Goal: Information Seeking & Learning: Learn about a topic

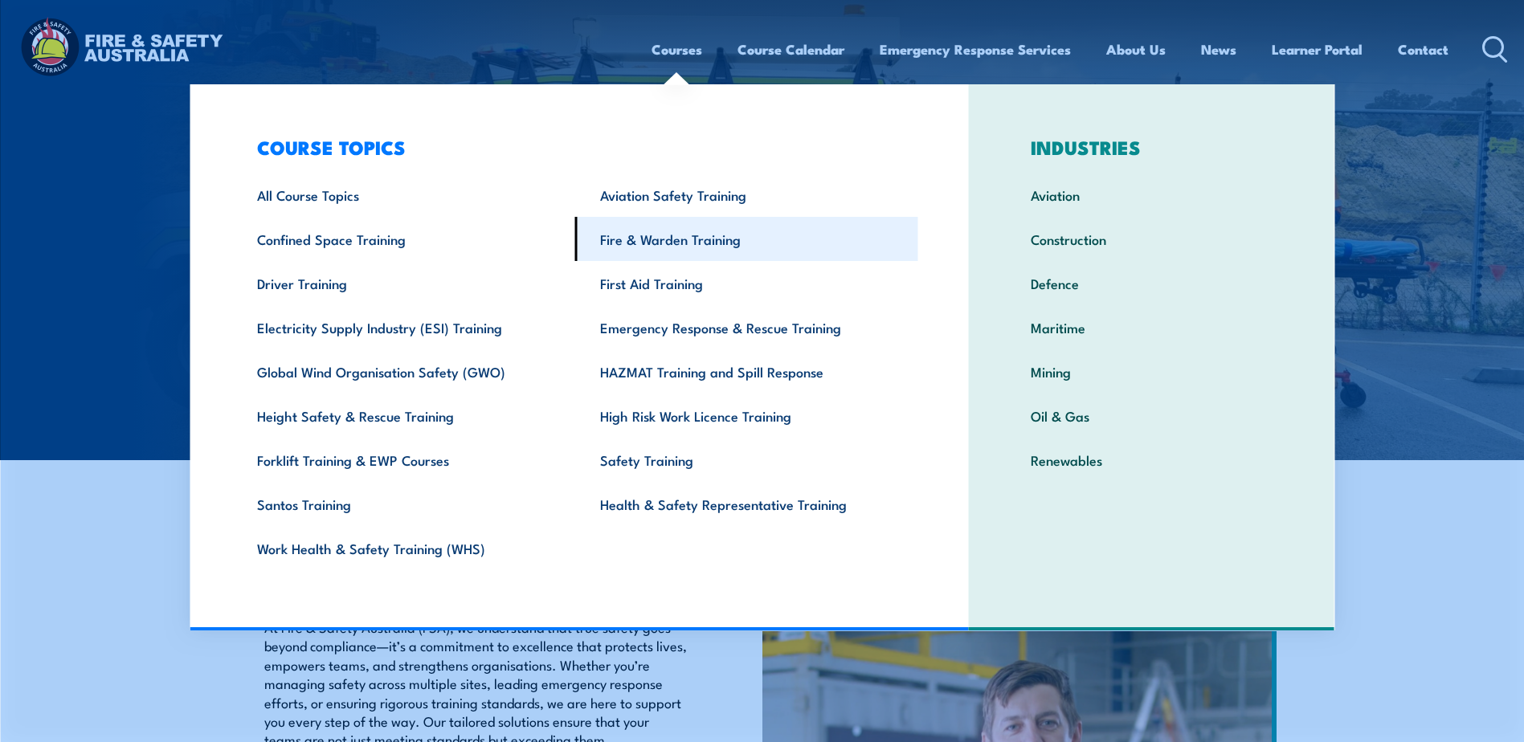
click at [670, 239] on link "Fire & Warden Training" at bounding box center [746, 239] width 343 height 44
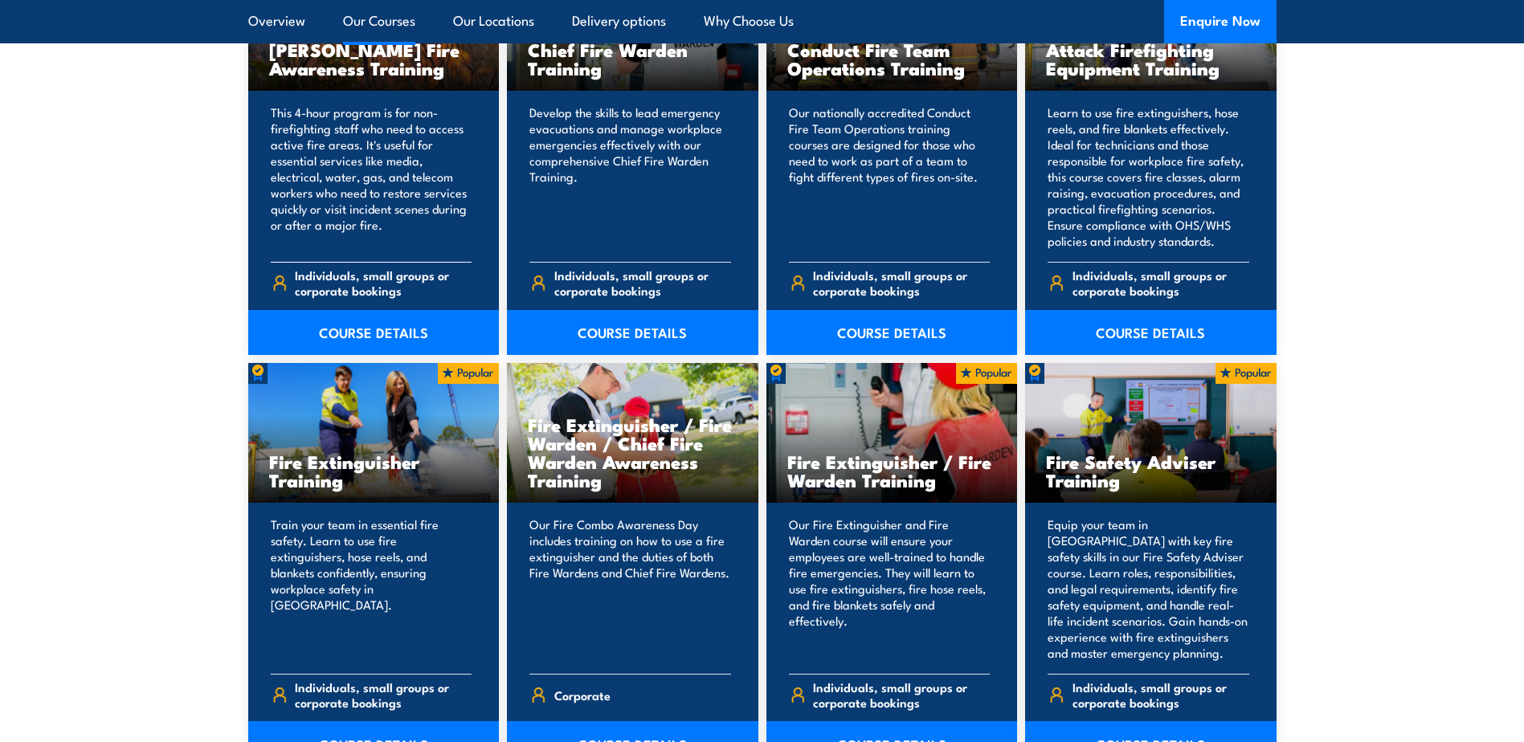
scroll to position [1446, 0]
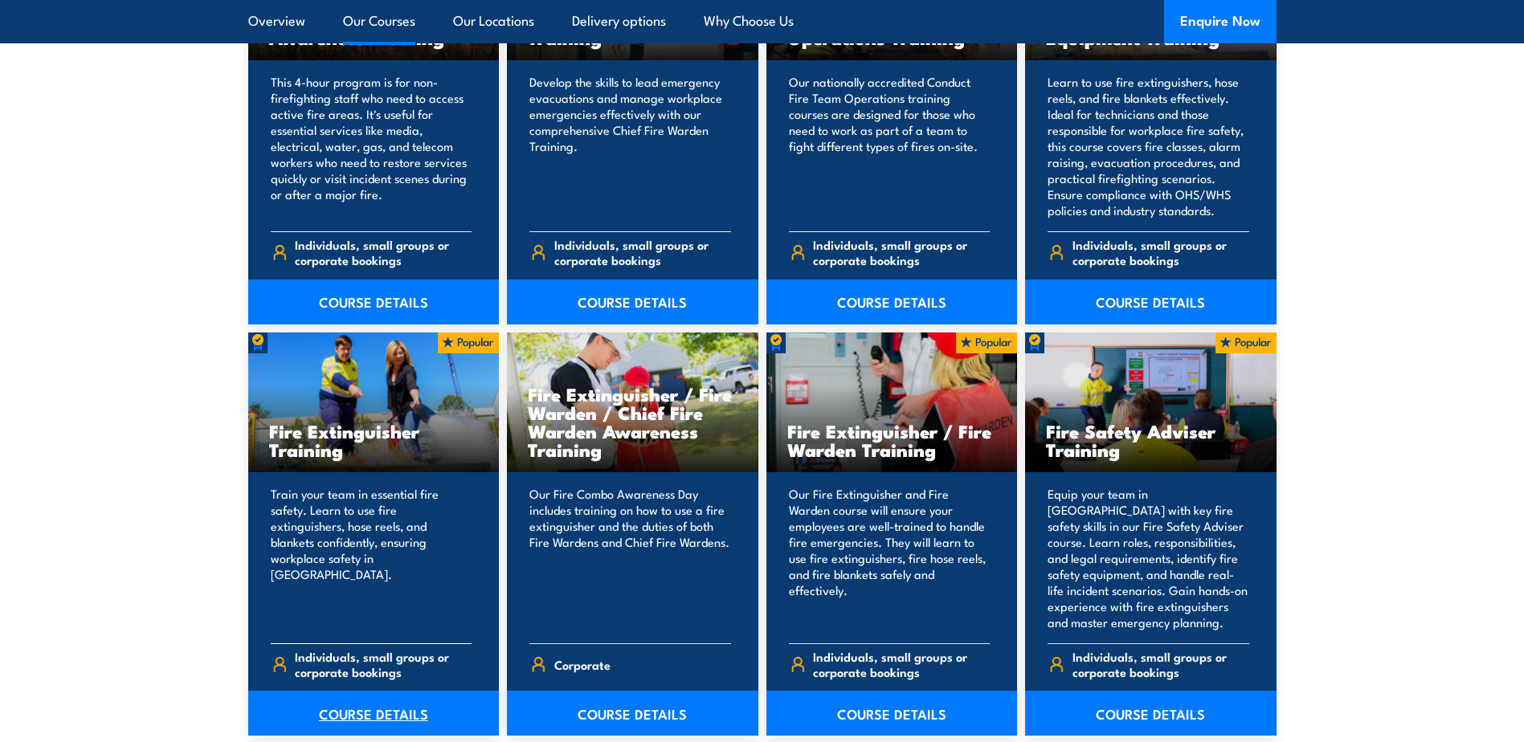
click at [370, 701] on link "COURSE DETAILS" at bounding box center [373, 713] width 251 height 45
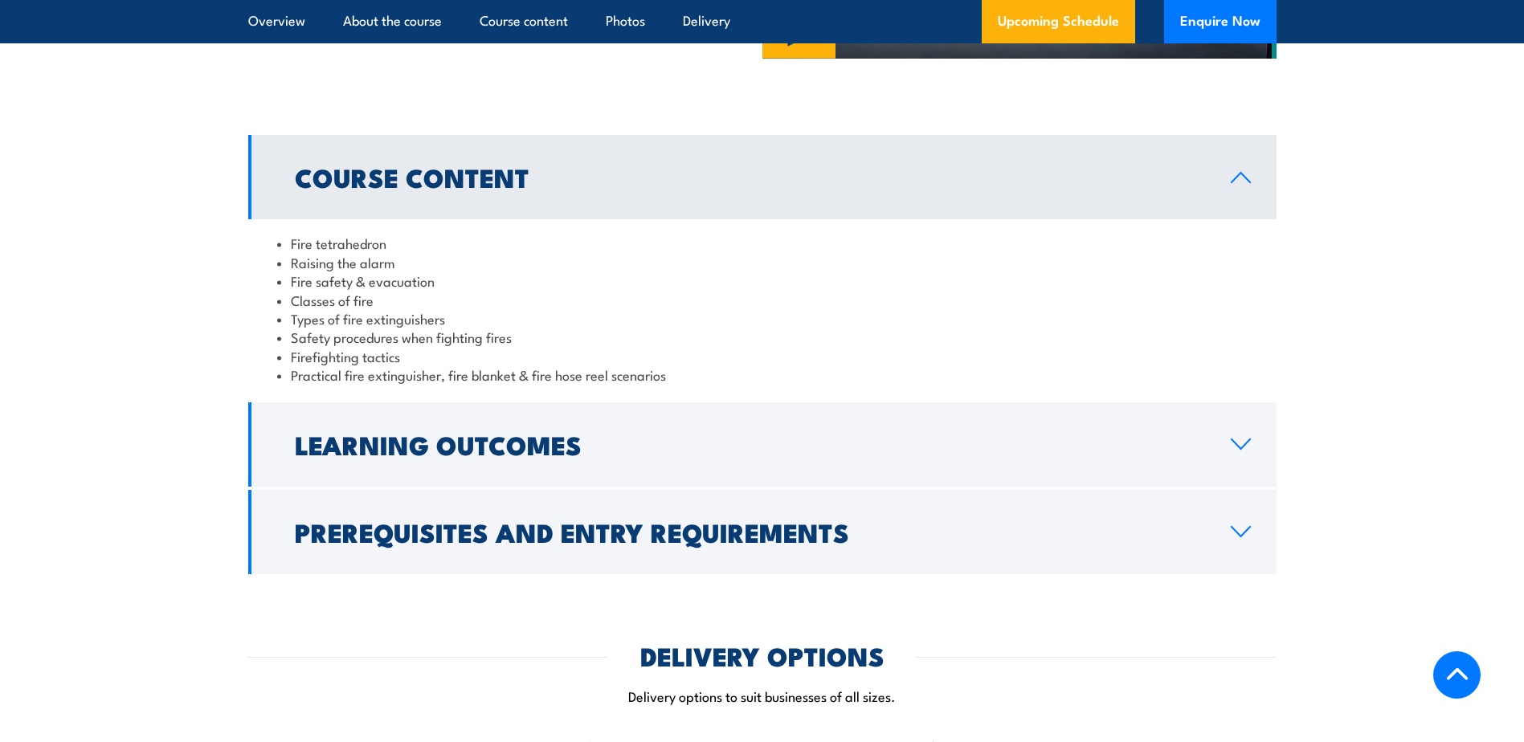
scroll to position [1526, 0]
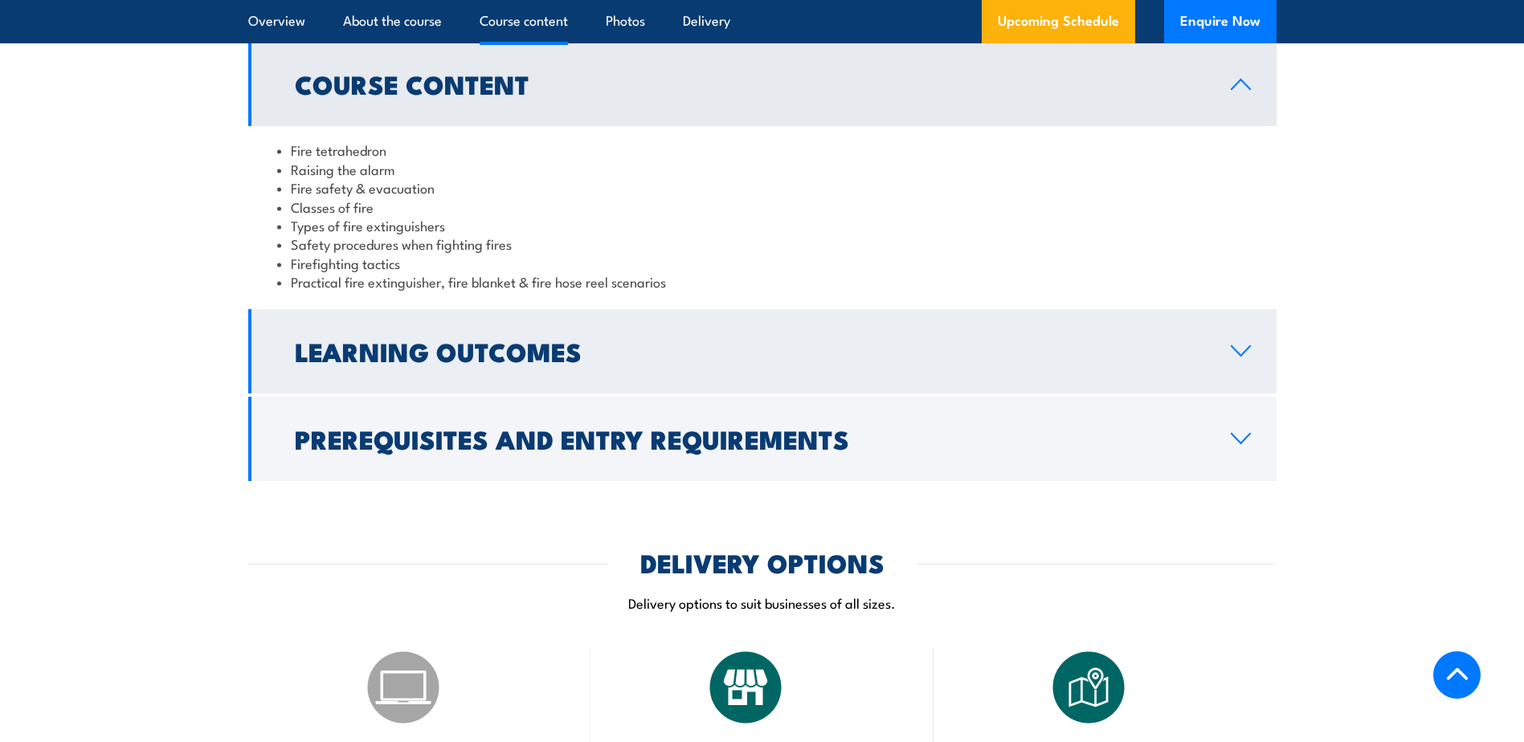
click at [454, 357] on h2 "Learning Outcomes" at bounding box center [750, 351] width 910 height 22
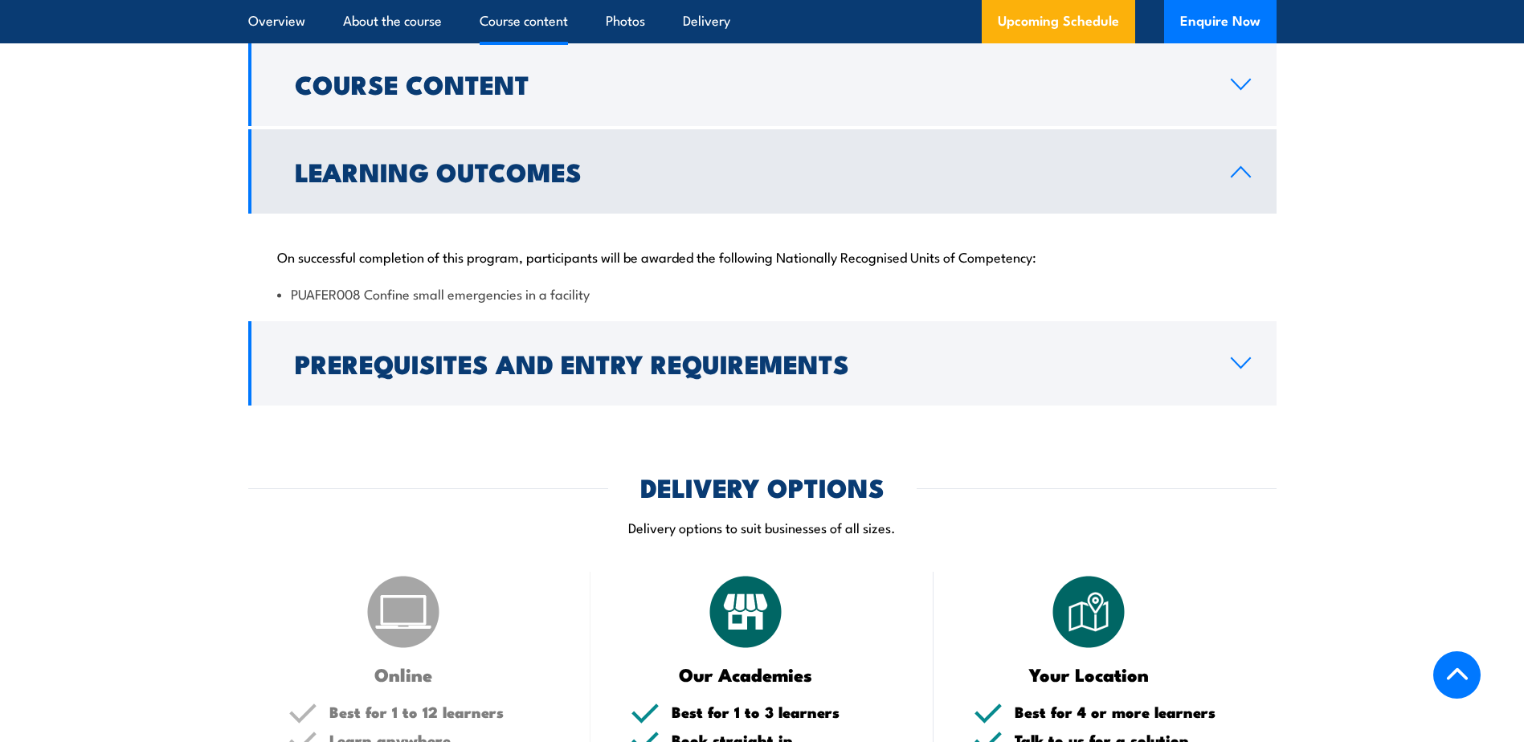
click at [529, 170] on h2 "Learning Outcomes" at bounding box center [750, 171] width 910 height 22
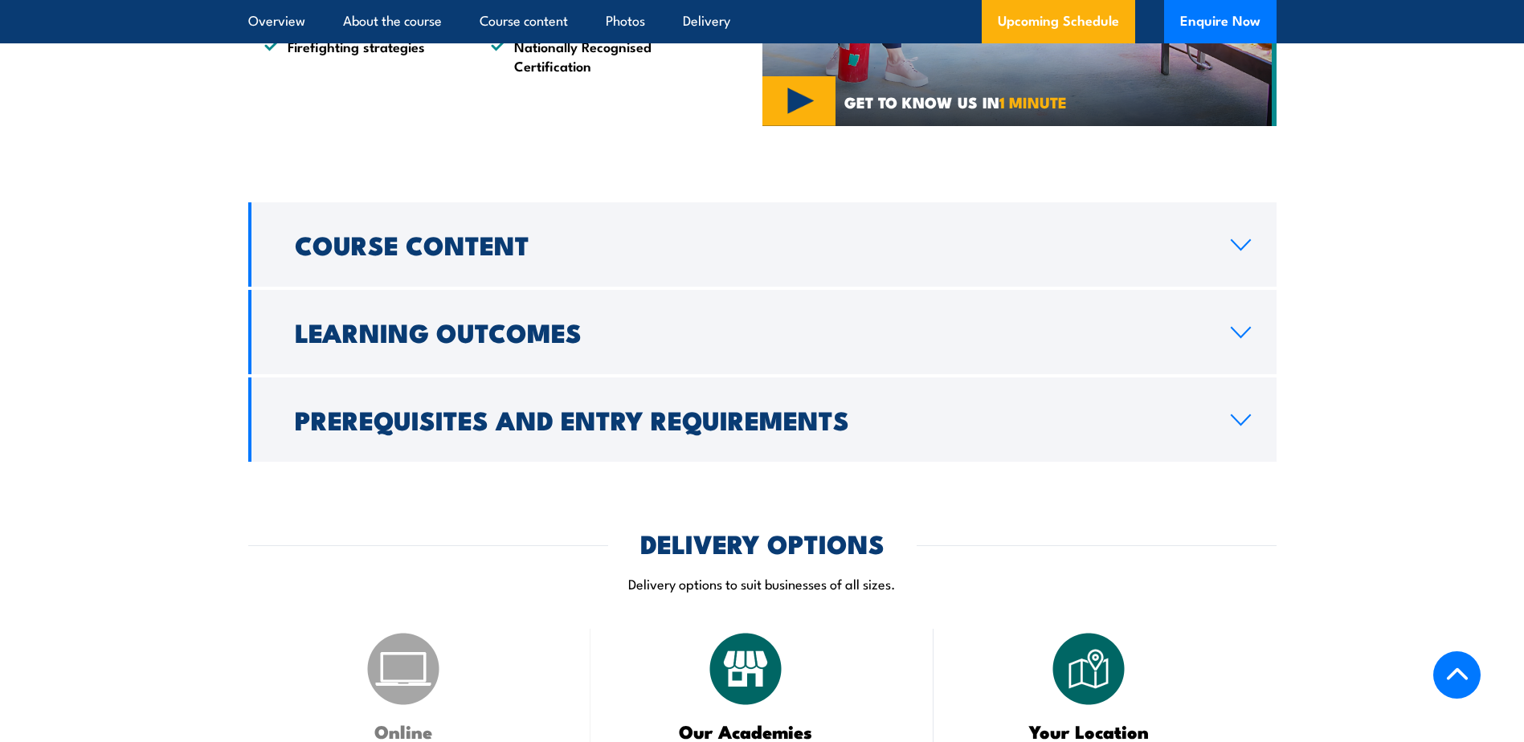
scroll to position [1285, 0]
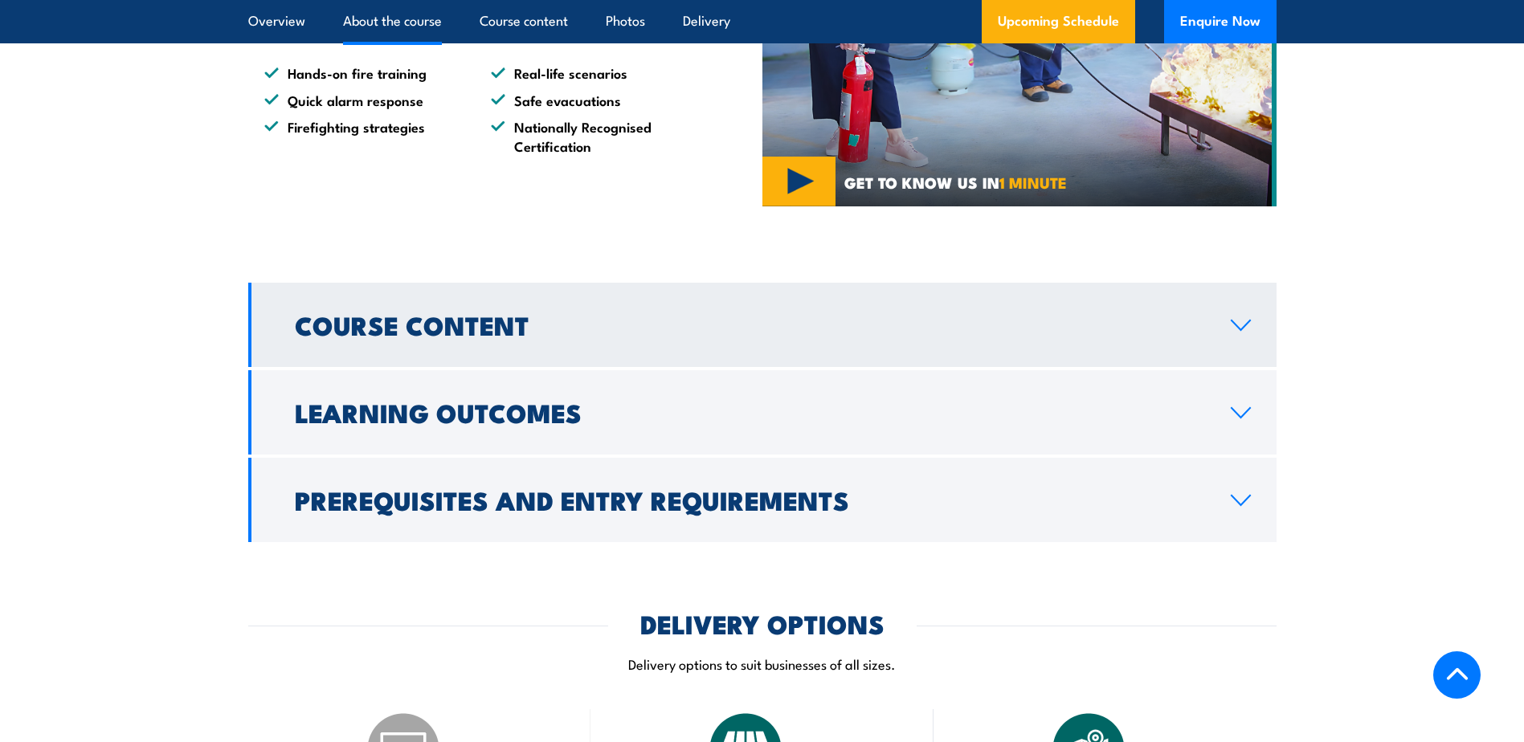
click at [439, 328] on h2 "Course Content" at bounding box center [750, 324] width 910 height 22
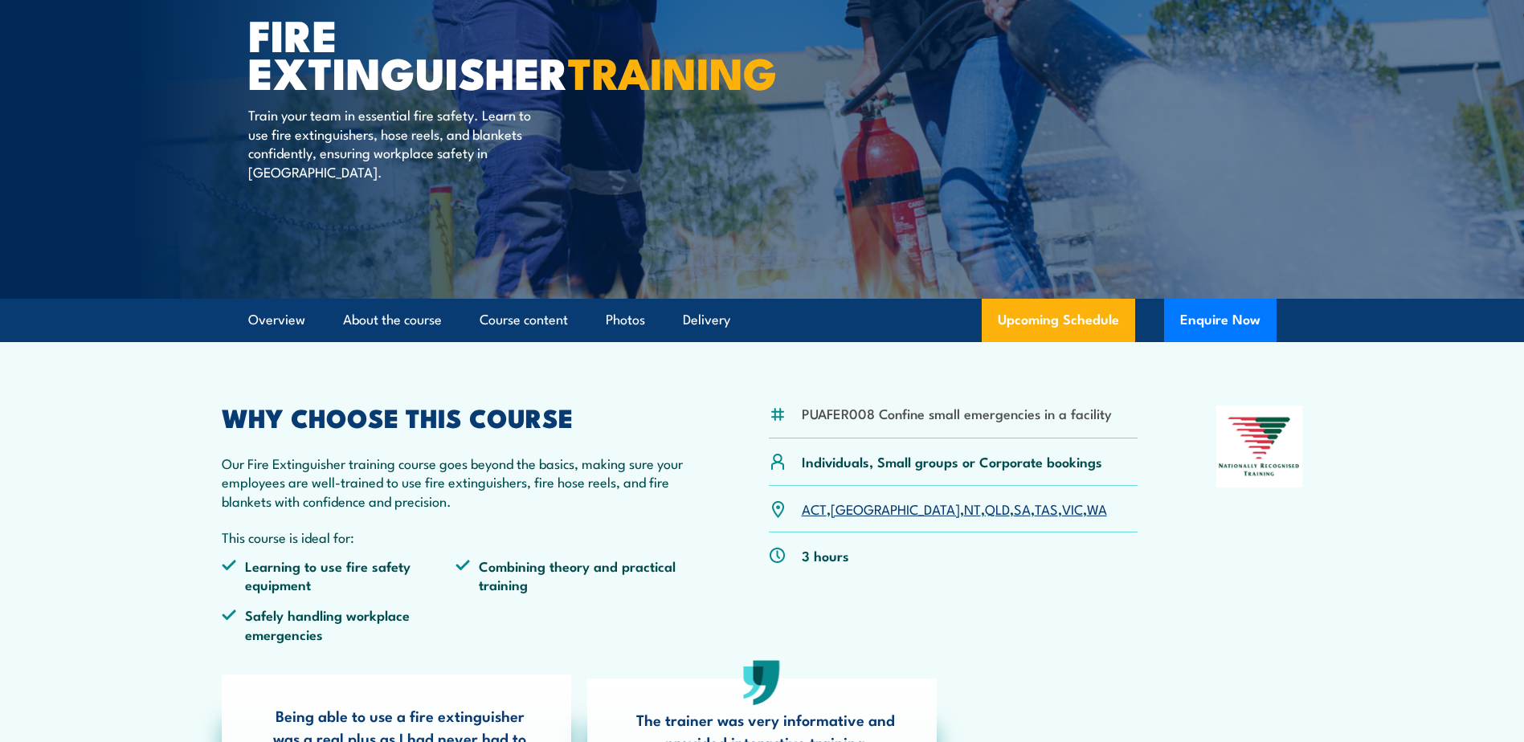
scroll to position [161, 0]
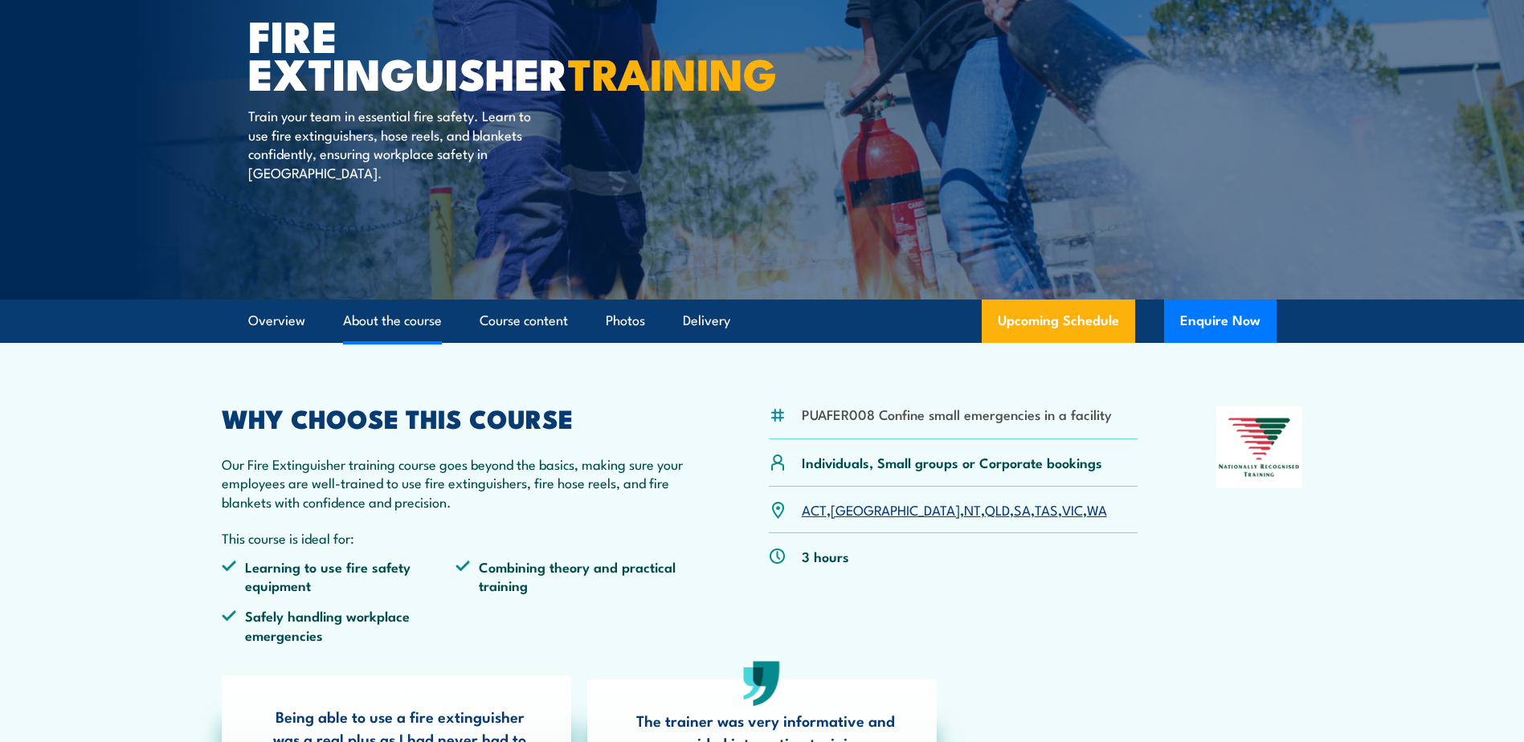
click at [403, 326] on link "About the course" at bounding box center [392, 321] width 99 height 43
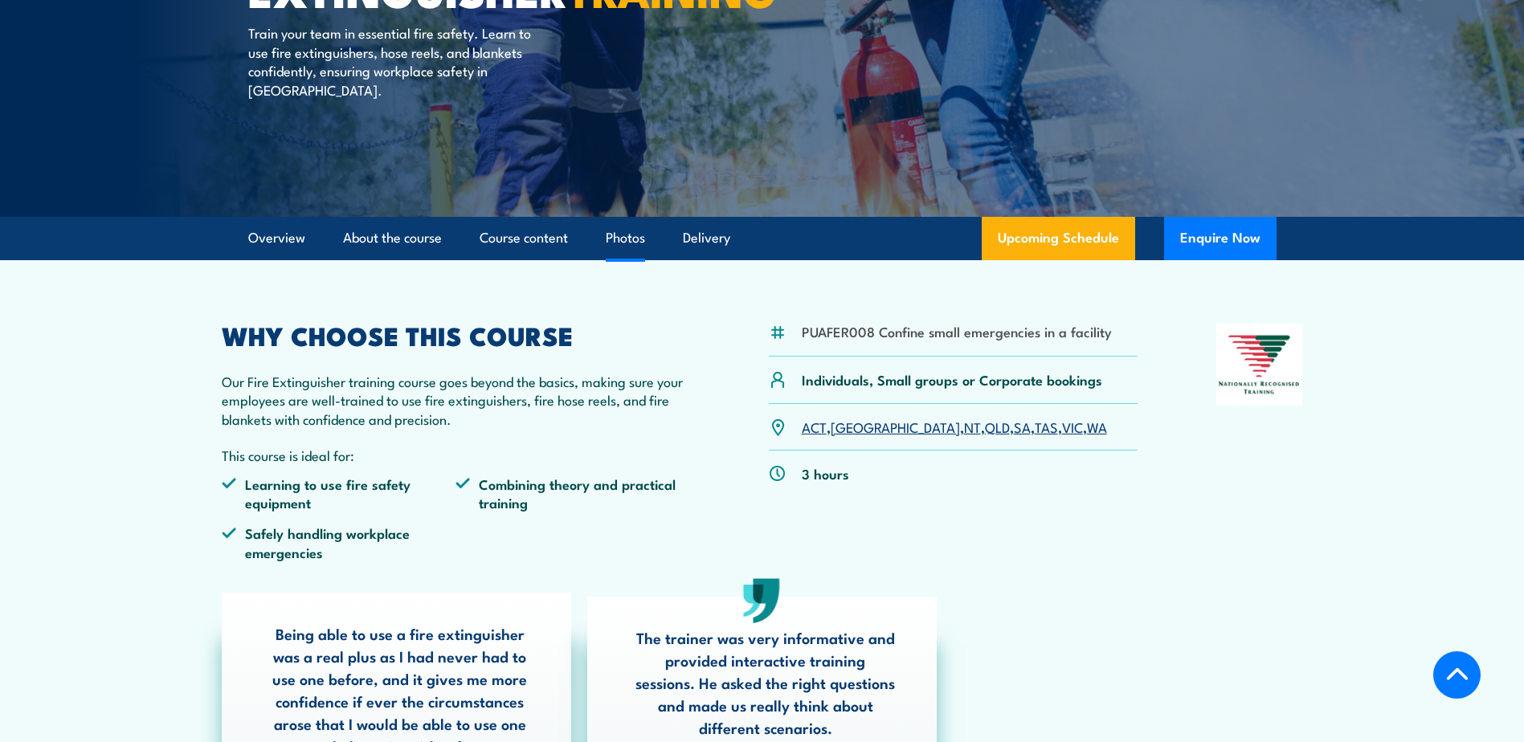
click at [624, 247] on link "Photos" at bounding box center [625, 238] width 39 height 43
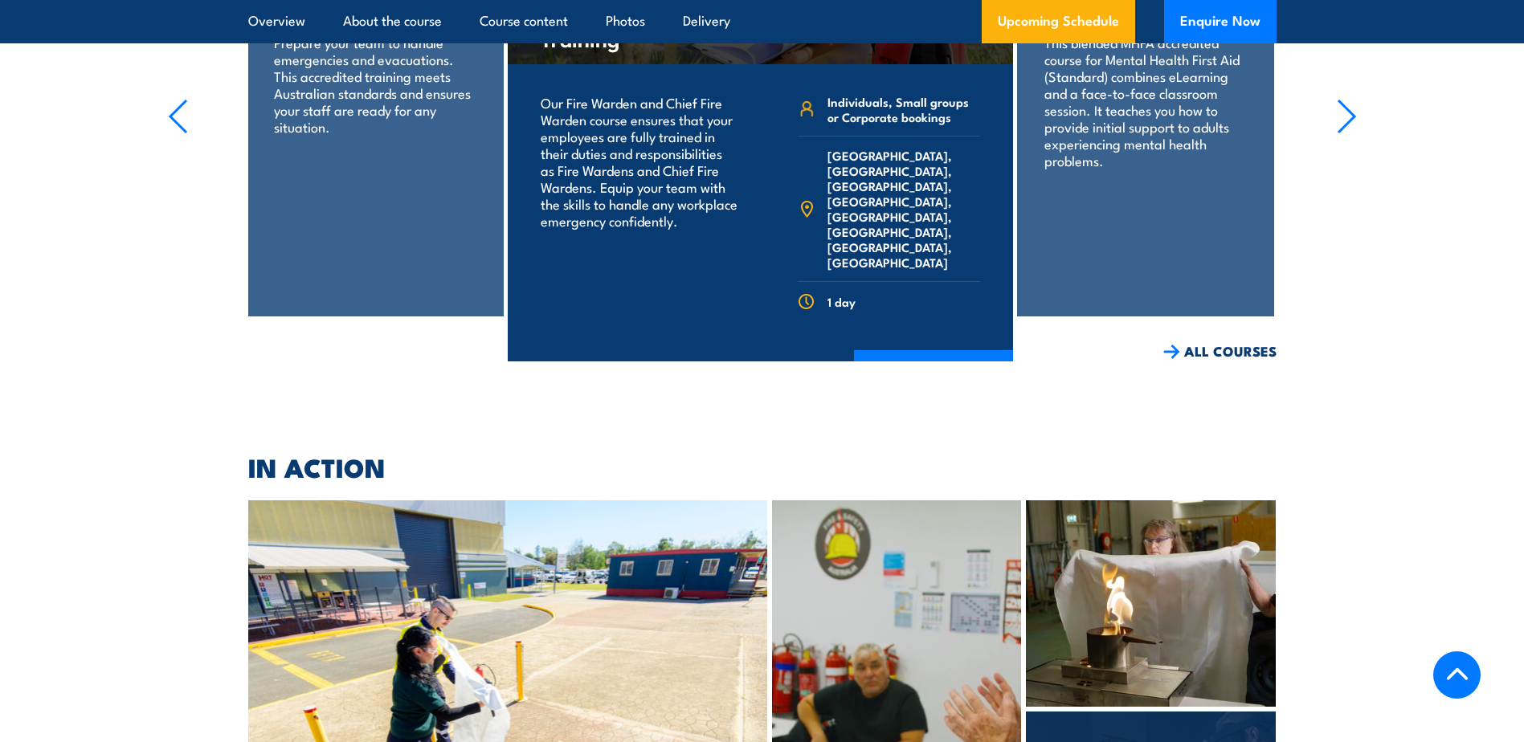
scroll to position [7651, 0]
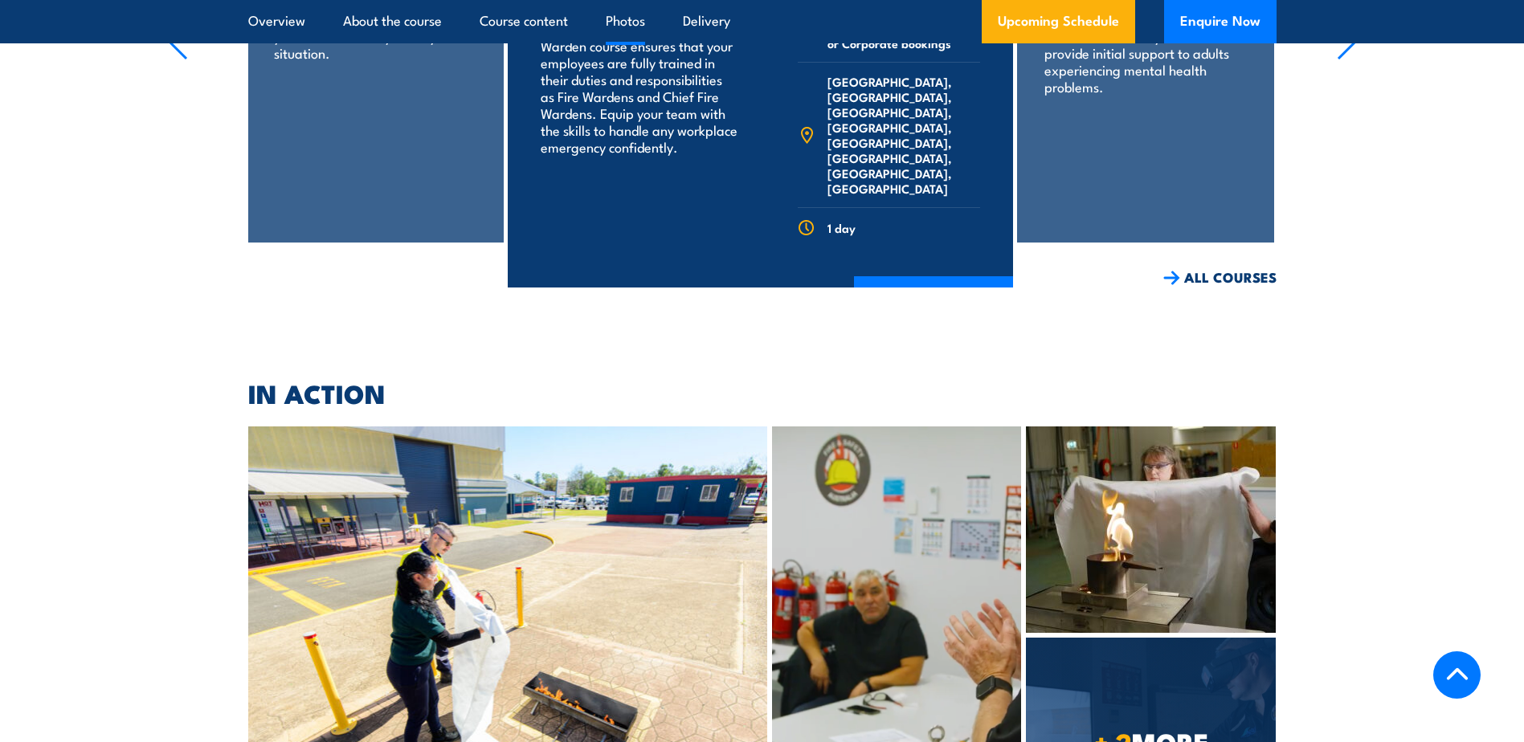
click at [1159, 638] on link "+ 2 MORE" at bounding box center [1151, 741] width 250 height 206
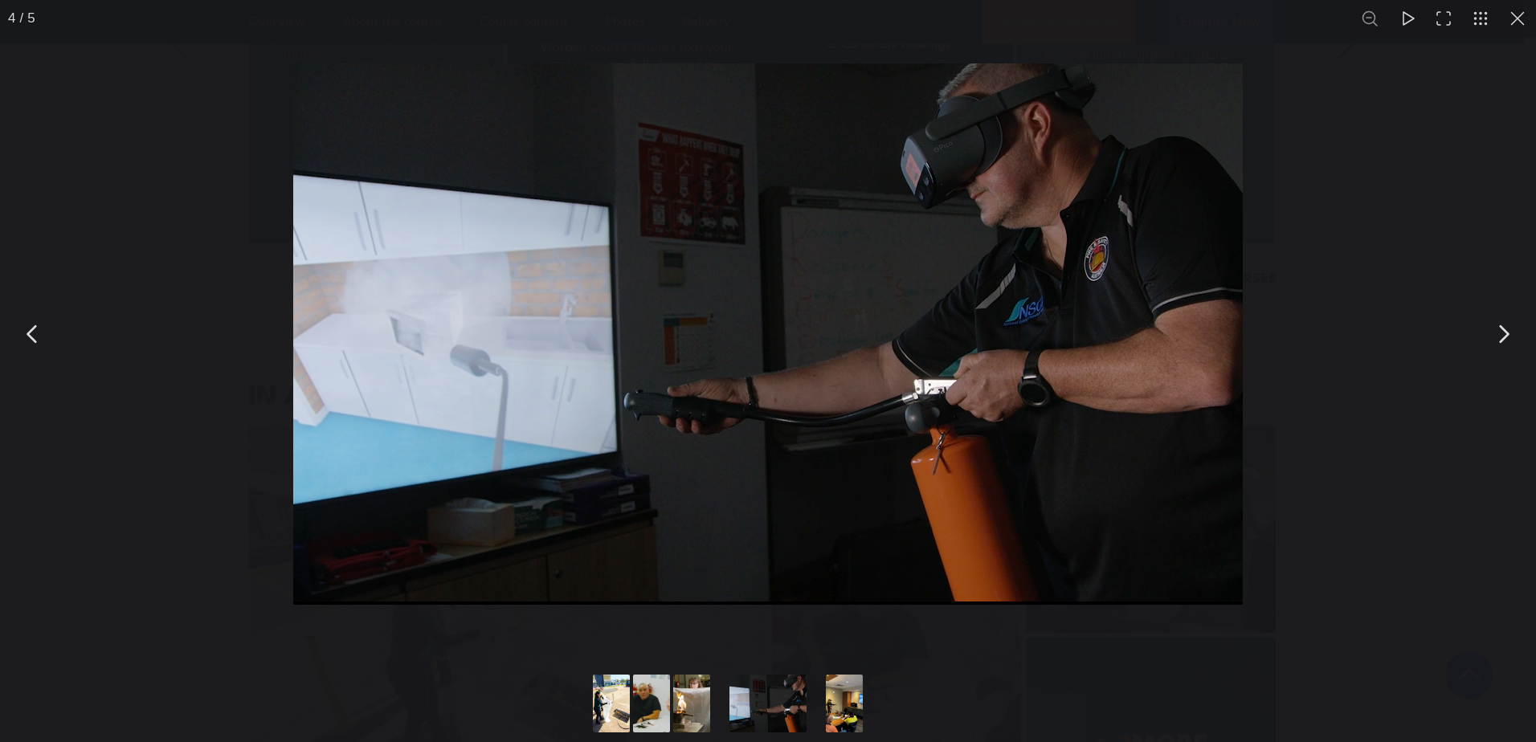
click at [1507, 331] on button "You can close this modal content with the ESC key" at bounding box center [1503, 334] width 40 height 40
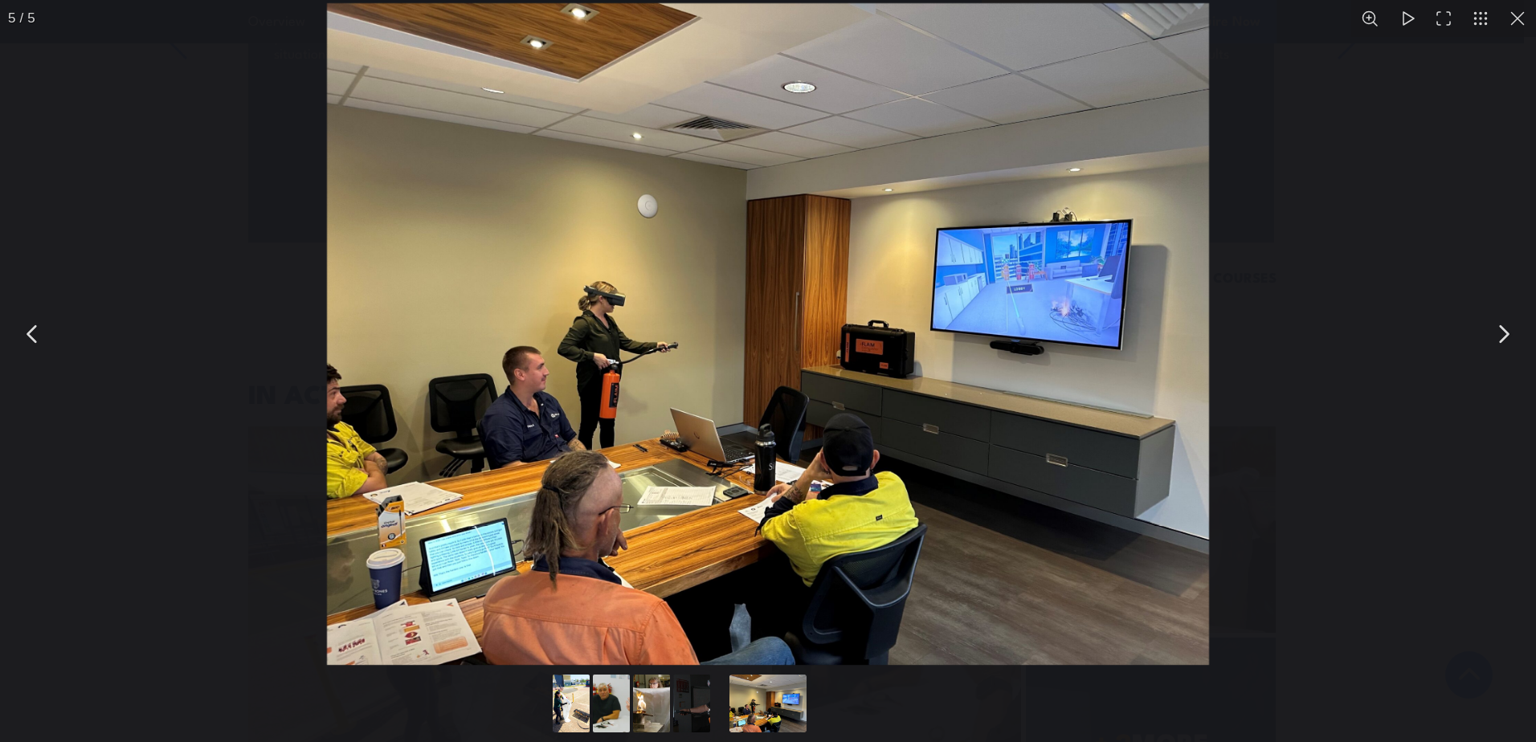
click at [1507, 331] on button "You can close this modal content with the ESC key" at bounding box center [1503, 334] width 40 height 40
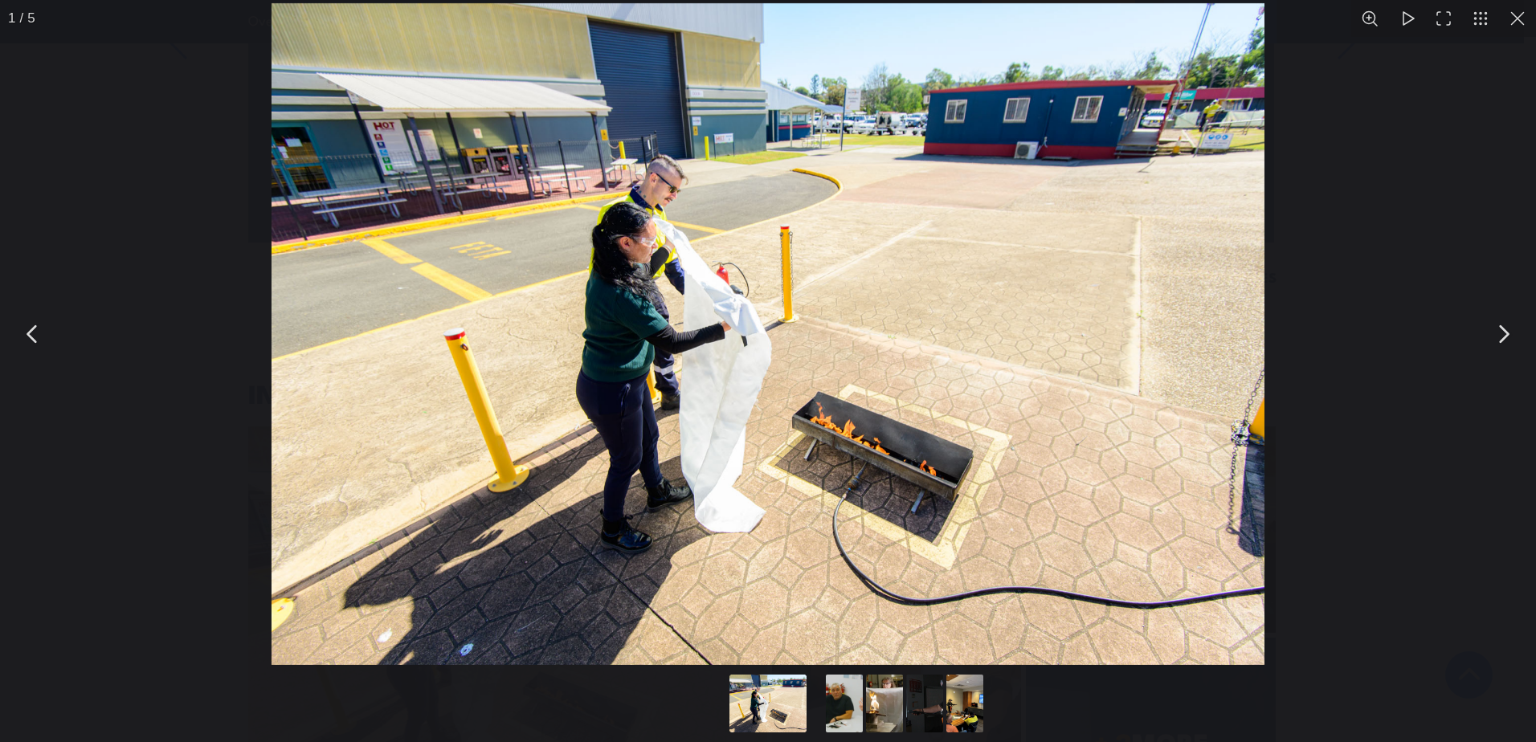
click at [1506, 332] on button "You can close this modal content with the ESC key" at bounding box center [1503, 334] width 40 height 40
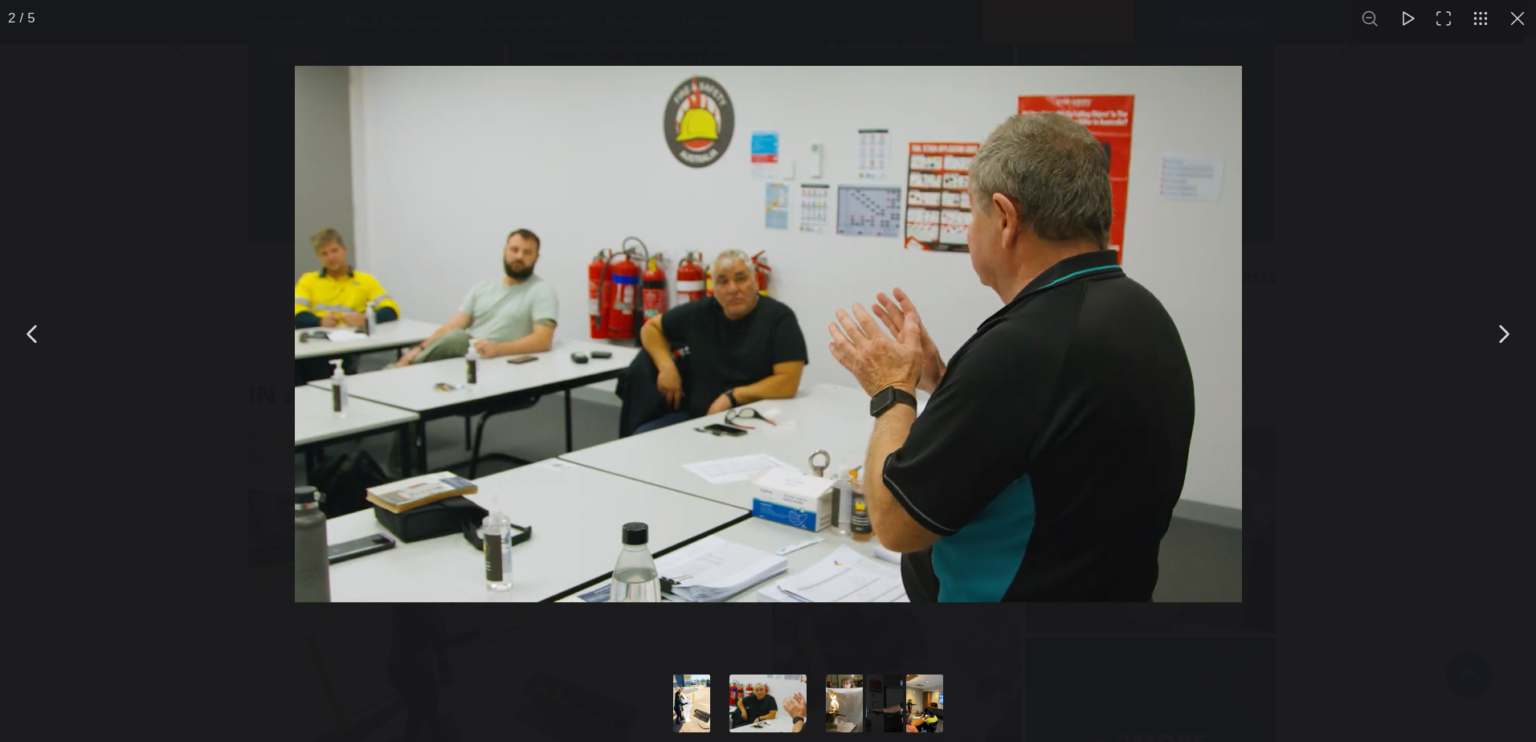
click at [1505, 333] on button "You can close this modal content with the ESC key" at bounding box center [1503, 334] width 40 height 40
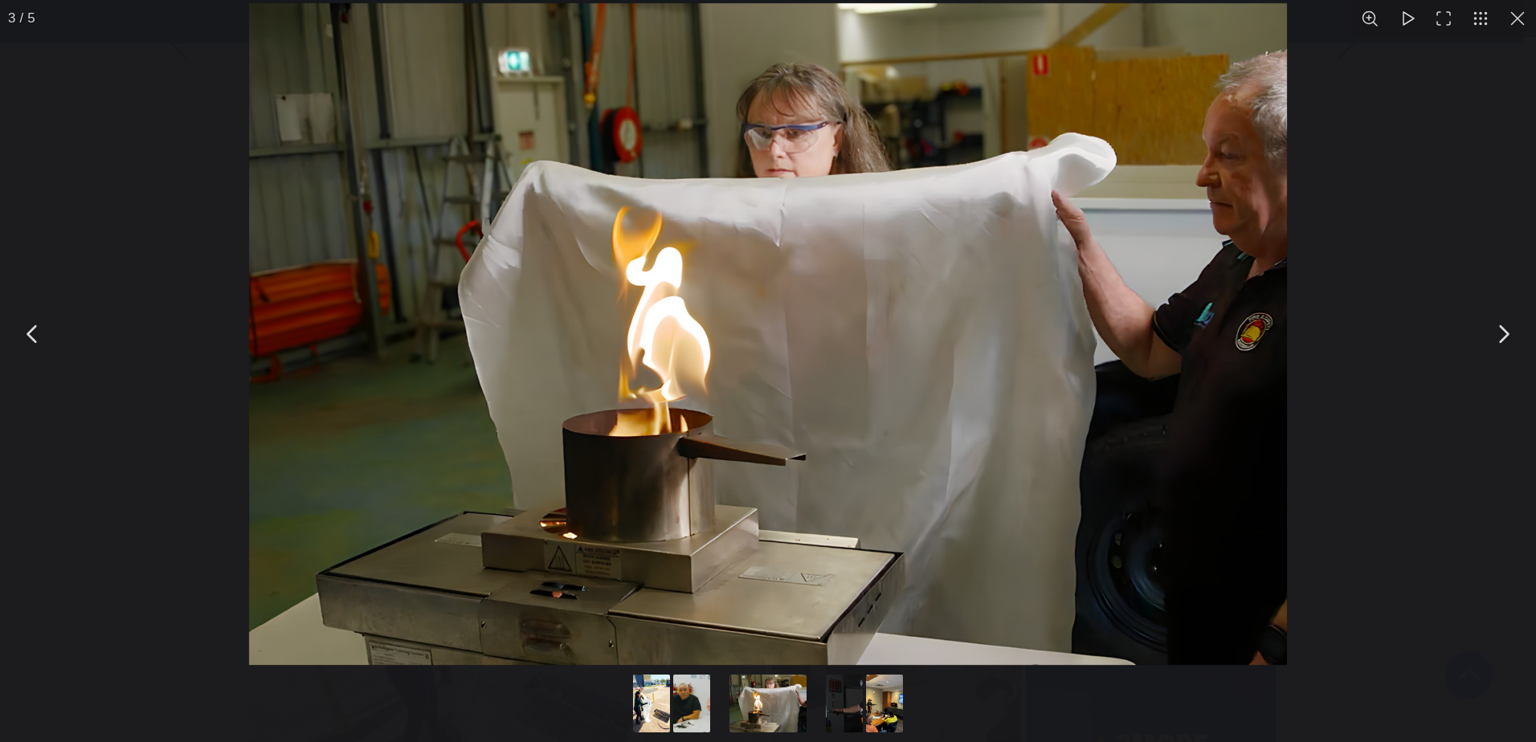
click at [27, 327] on button "You can close this modal content with the ESC key" at bounding box center [33, 334] width 40 height 40
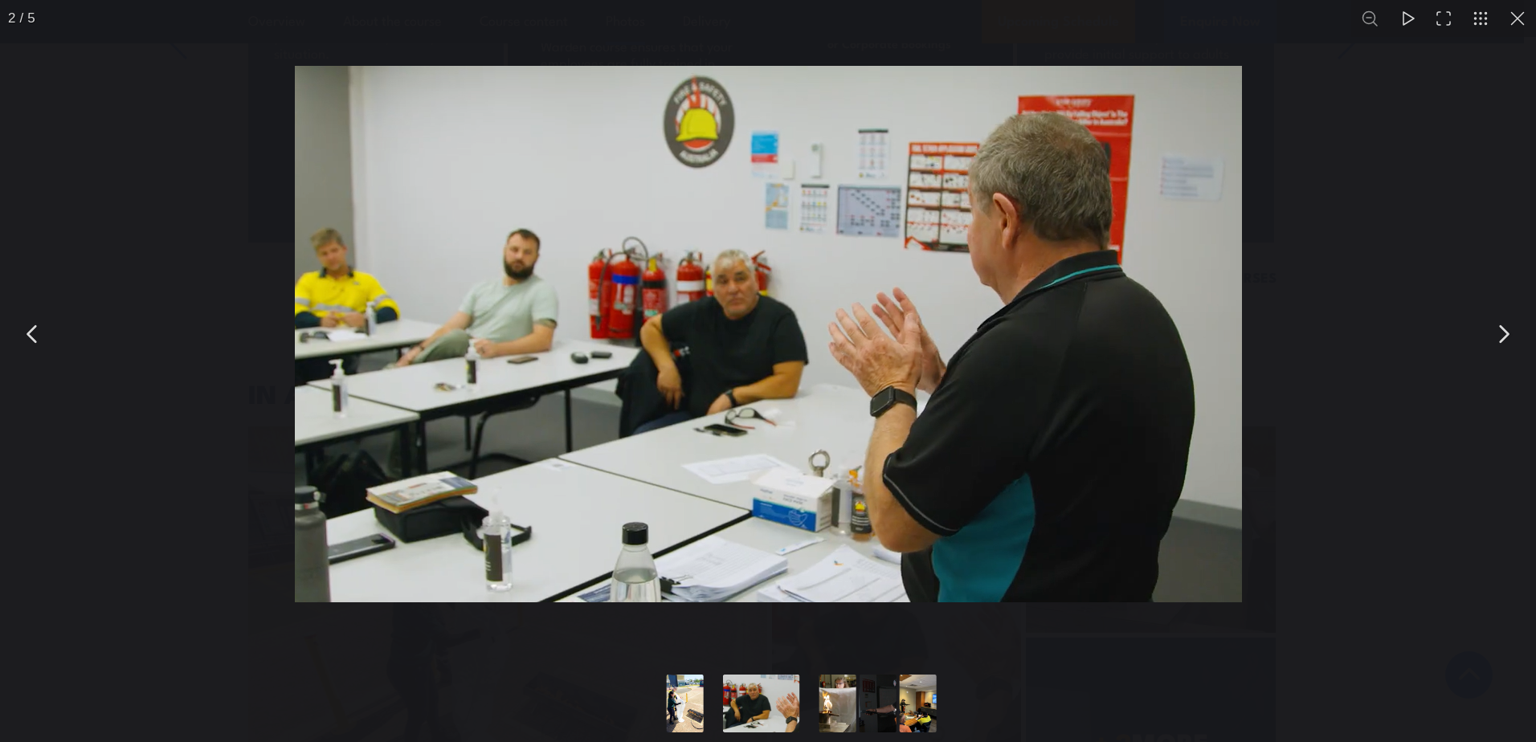
click at [27, 327] on button "You can close this modal content with the ESC key" at bounding box center [33, 334] width 40 height 40
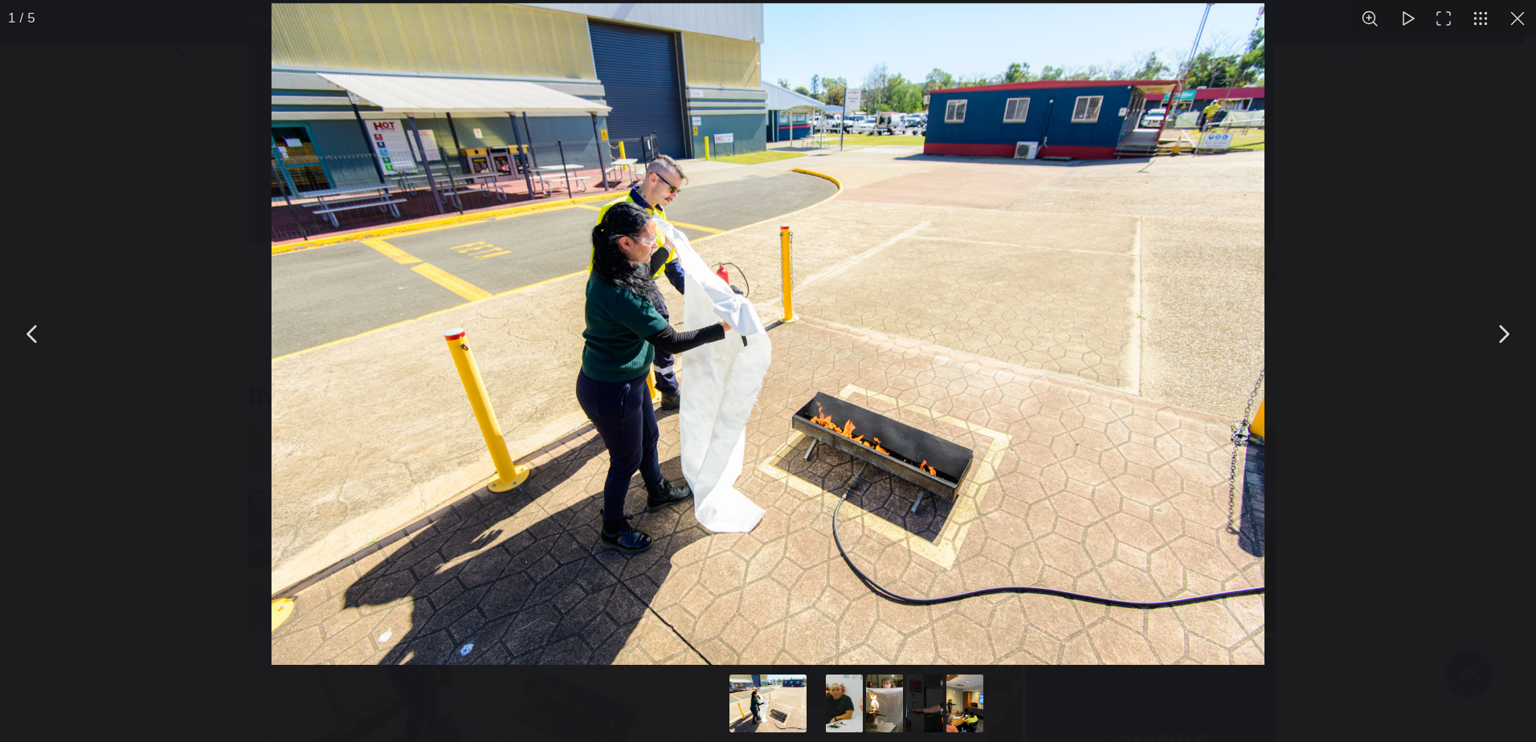
click at [1506, 340] on button "You can close this modal content with the ESC key" at bounding box center [1503, 334] width 40 height 40
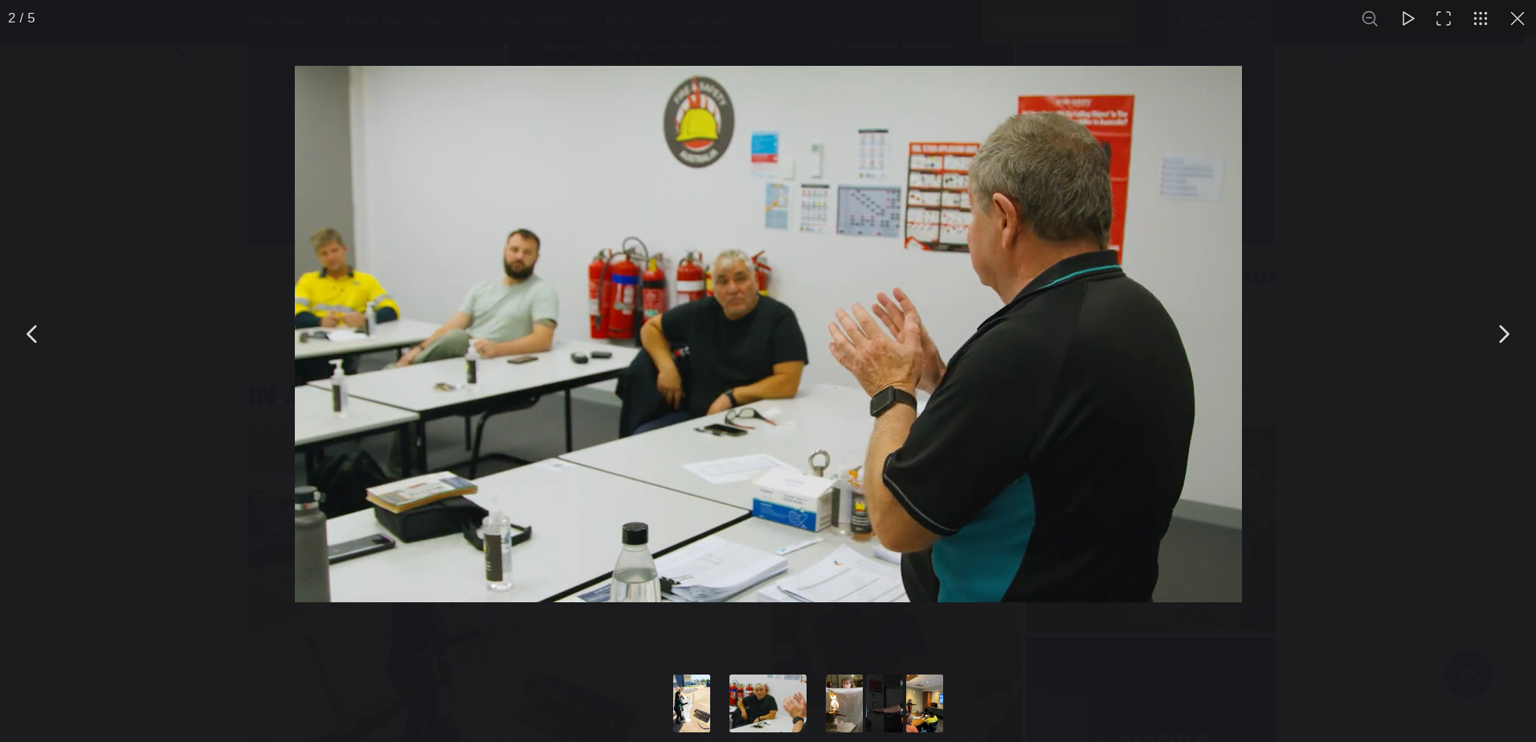
click at [1506, 340] on button "You can close this modal content with the ESC key" at bounding box center [1503, 334] width 40 height 40
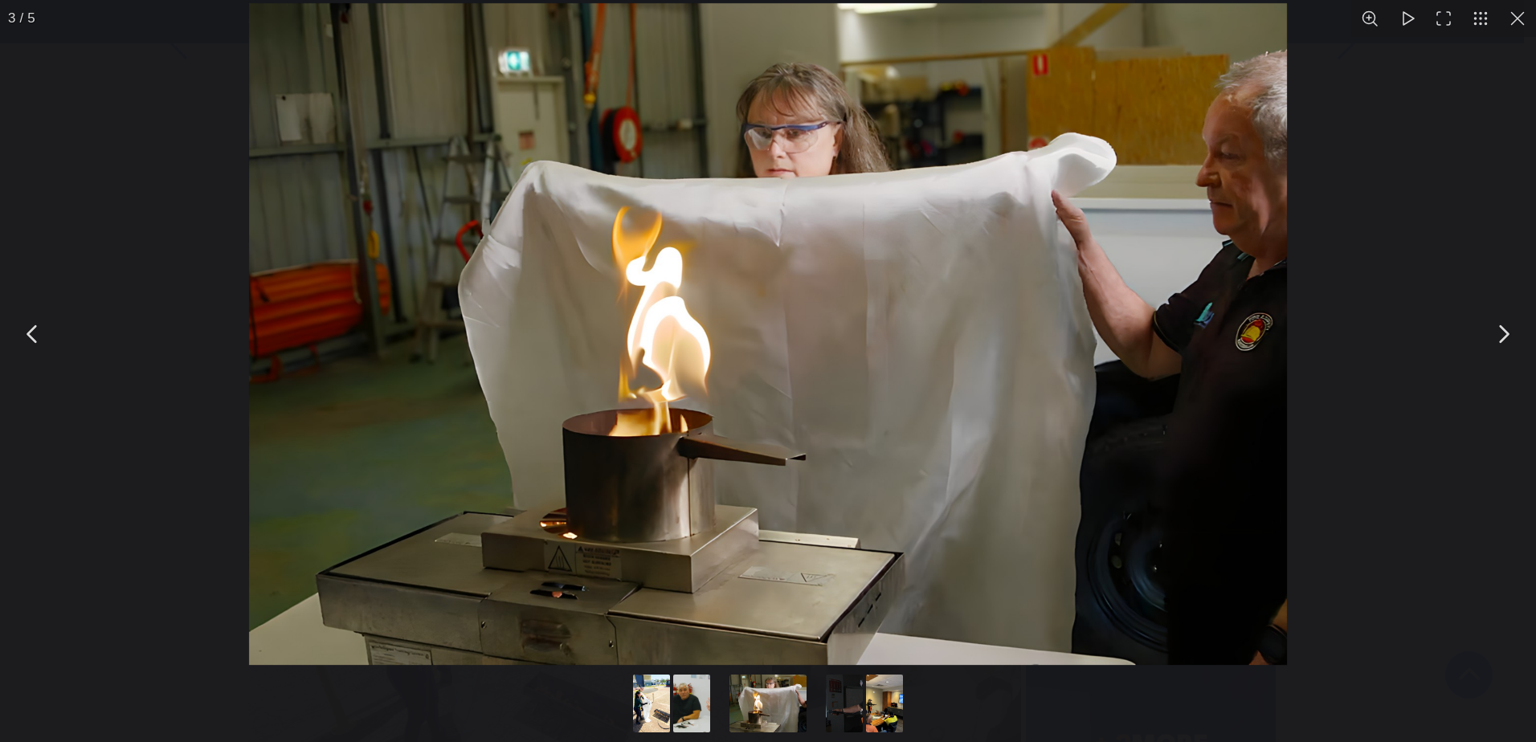
click at [1503, 331] on button "You can close this modal content with the ESC key" at bounding box center [1503, 334] width 40 height 40
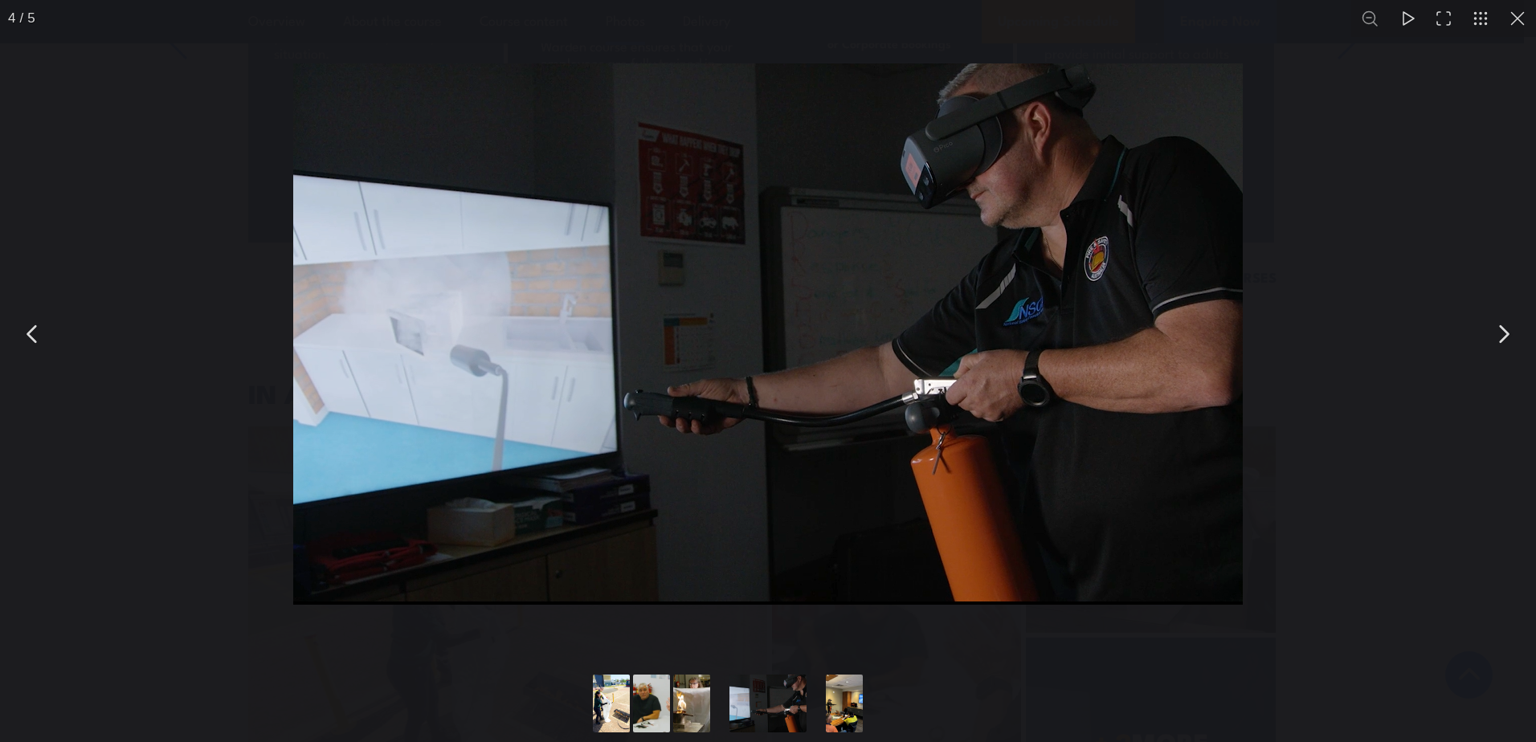
click at [1503, 331] on button "You can close this modal content with the ESC key" at bounding box center [1503, 334] width 40 height 40
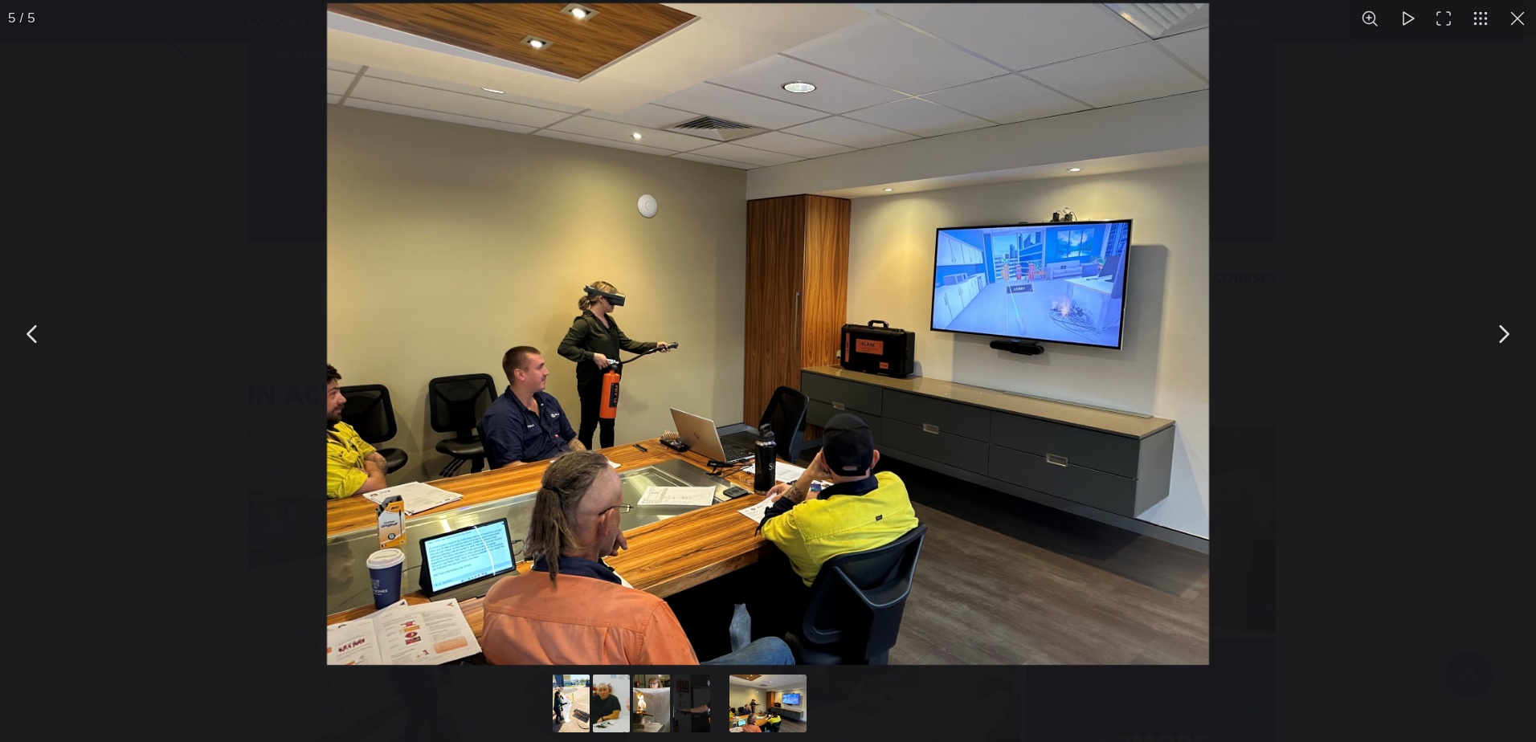
click at [1503, 331] on button "You can close this modal content with the ESC key" at bounding box center [1503, 334] width 40 height 40
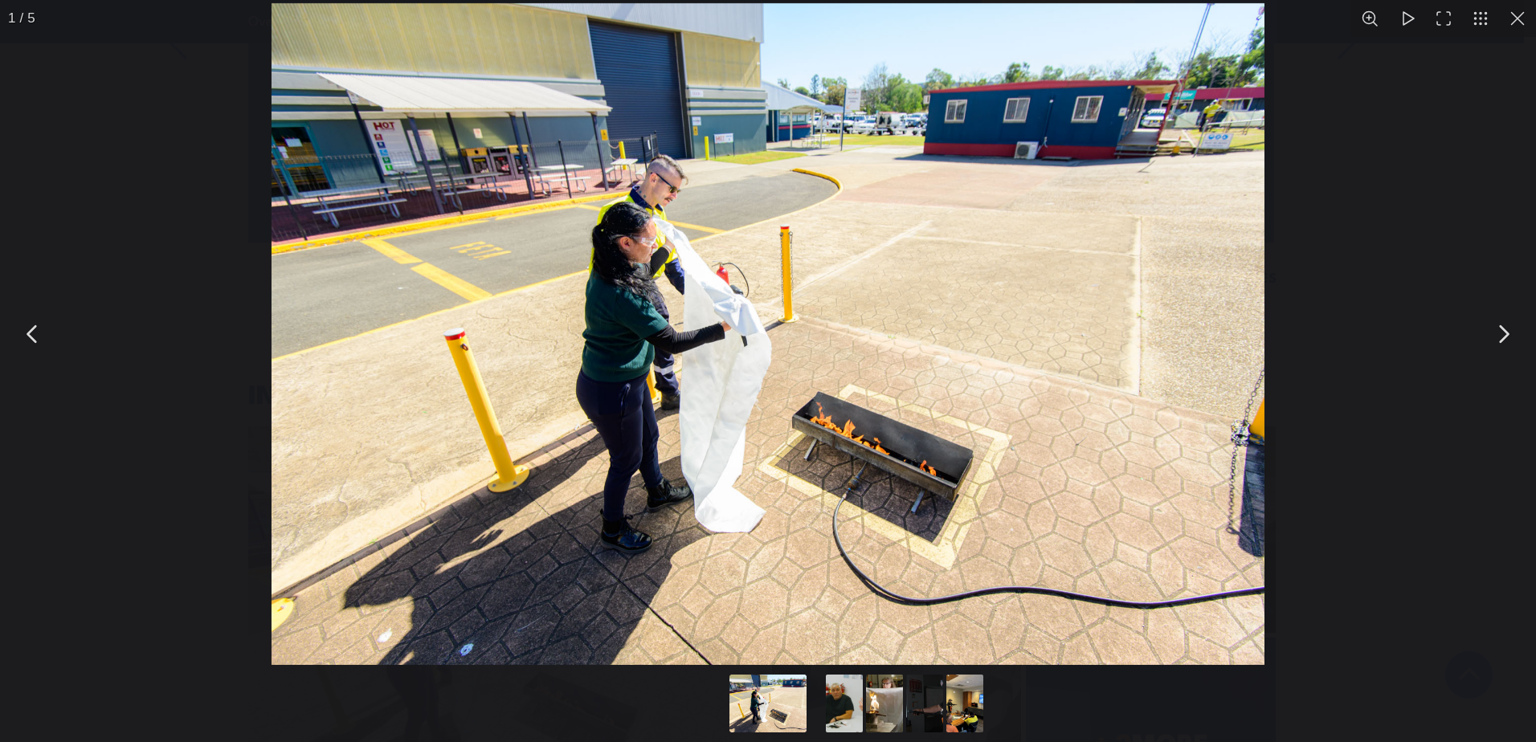
click at [1513, 14] on button "You can close this modal content with the ESC key" at bounding box center [1517, 18] width 37 height 37
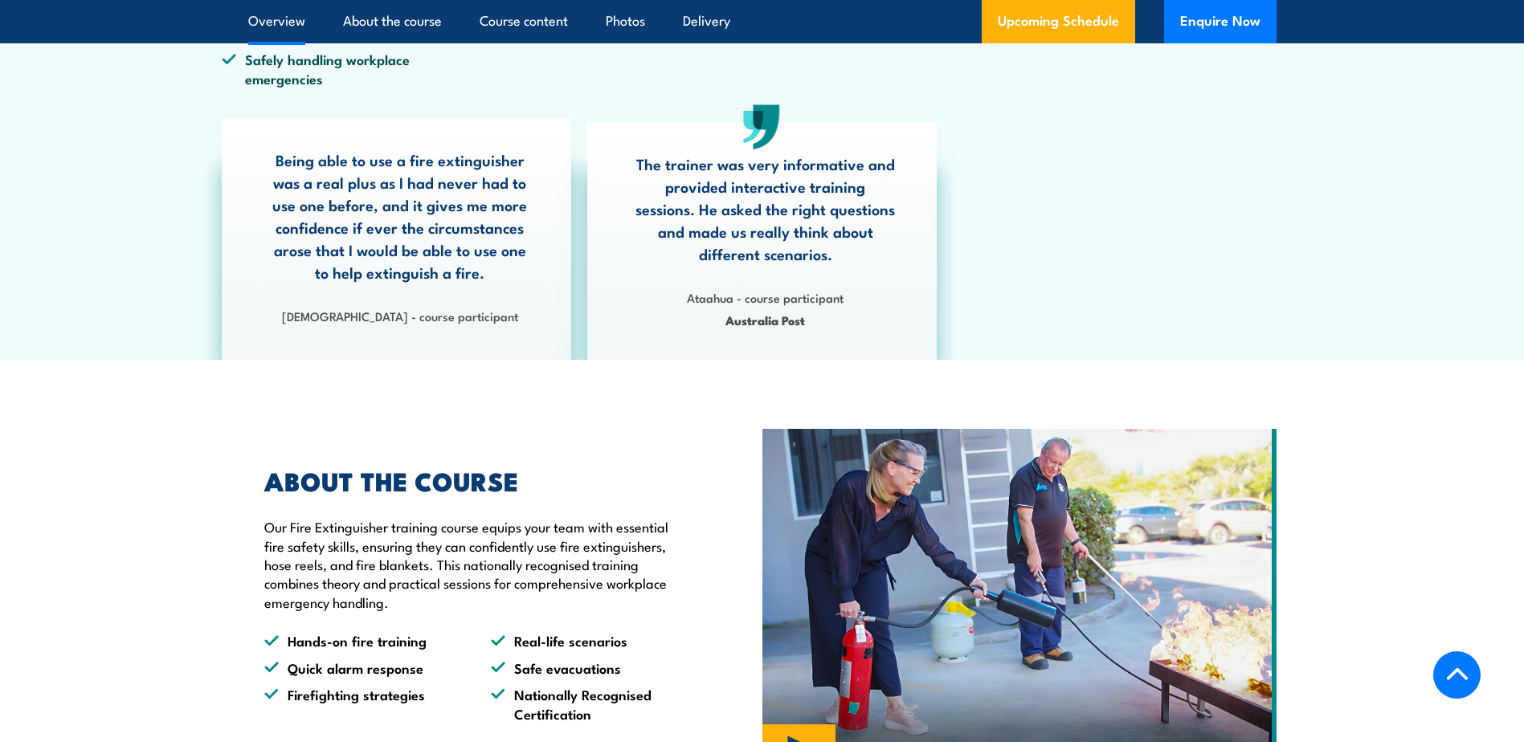
scroll to position [964, 0]
